Goal: Browse casually

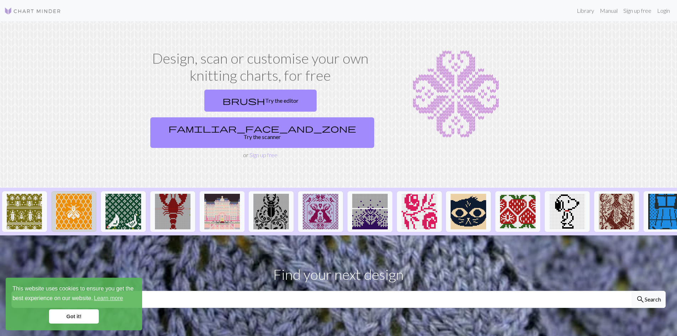
click at [72, 194] on img at bounding box center [74, 212] width 36 height 36
click at [16, 194] on img at bounding box center [25, 212] width 36 height 36
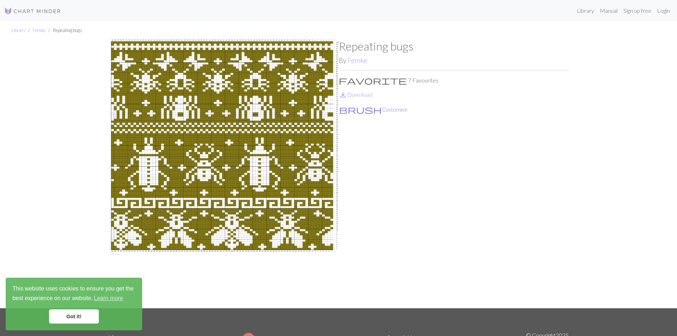
click at [364, 110] on button "brush Customise" at bounding box center [373, 109] width 69 height 9
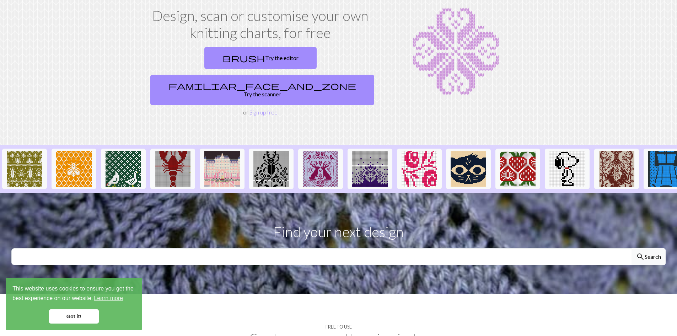
scroll to position [142, 0]
